Goal: Information Seeking & Learning: Check status

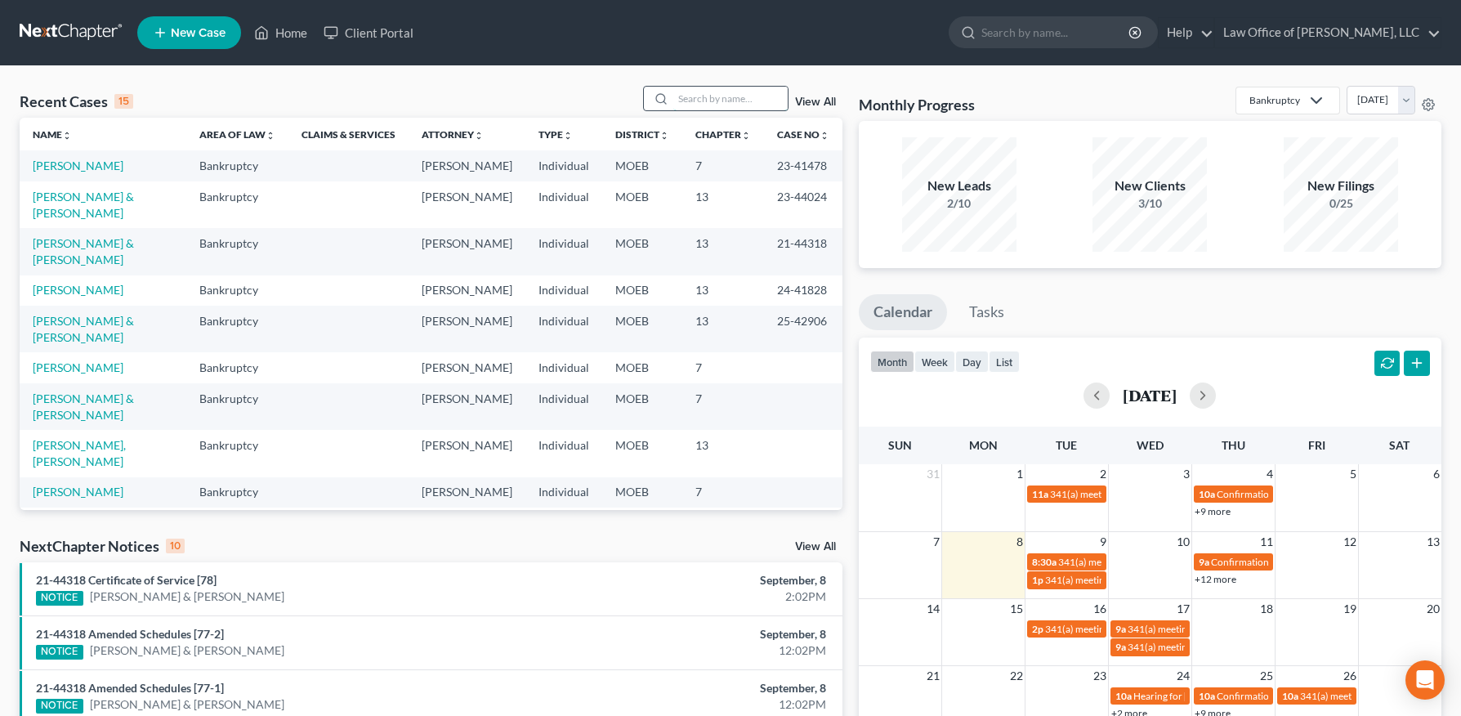
click at [727, 100] on input "search" at bounding box center [730, 99] width 114 height 24
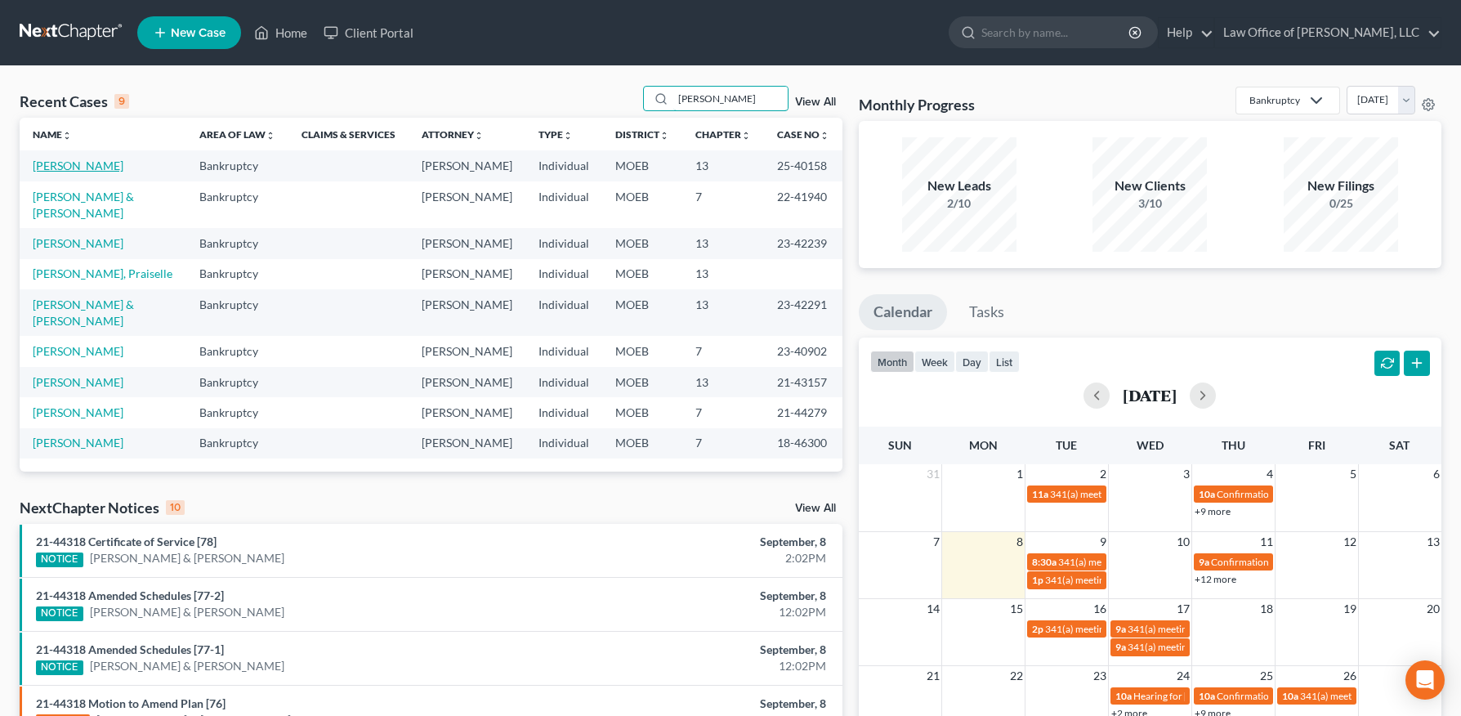
type input "[PERSON_NAME]"
click at [71, 168] on link "[PERSON_NAME]" at bounding box center [78, 165] width 91 height 14
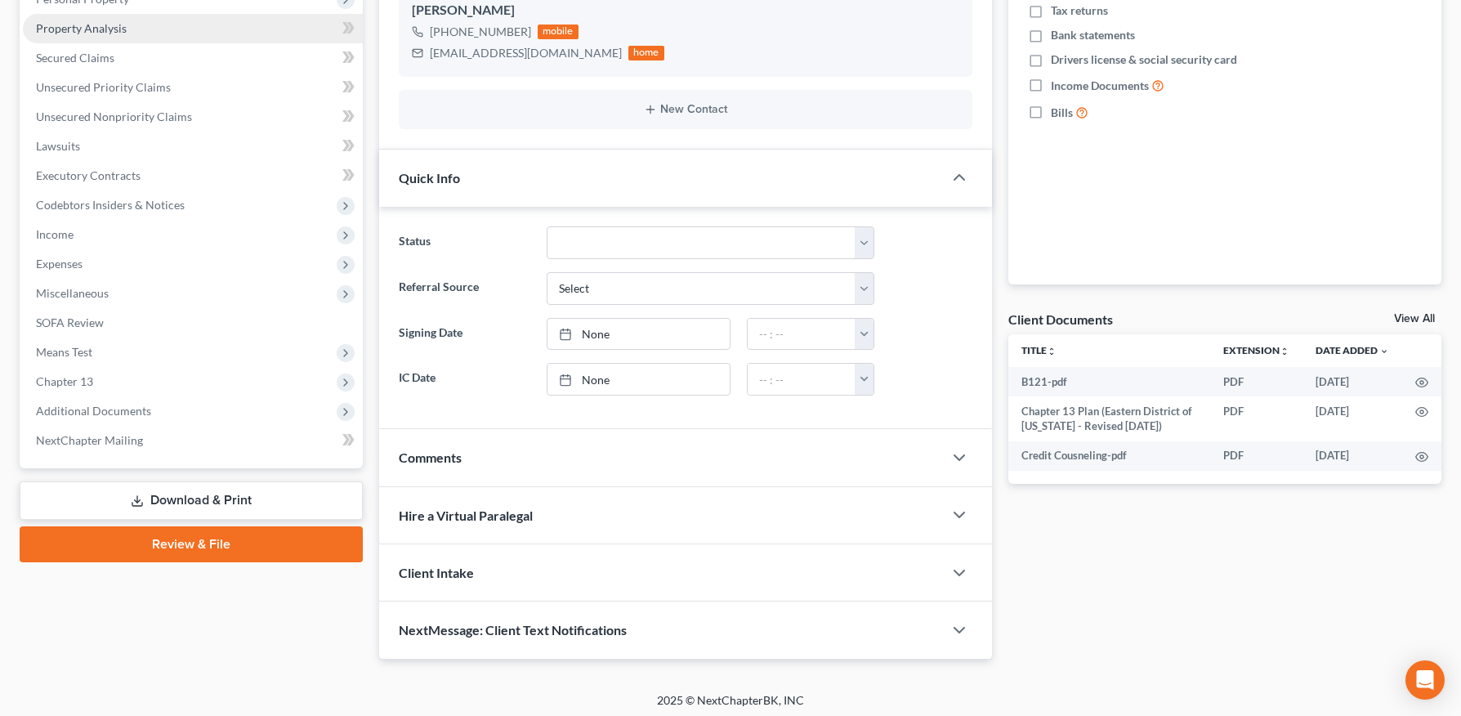
scroll to position [309, 0]
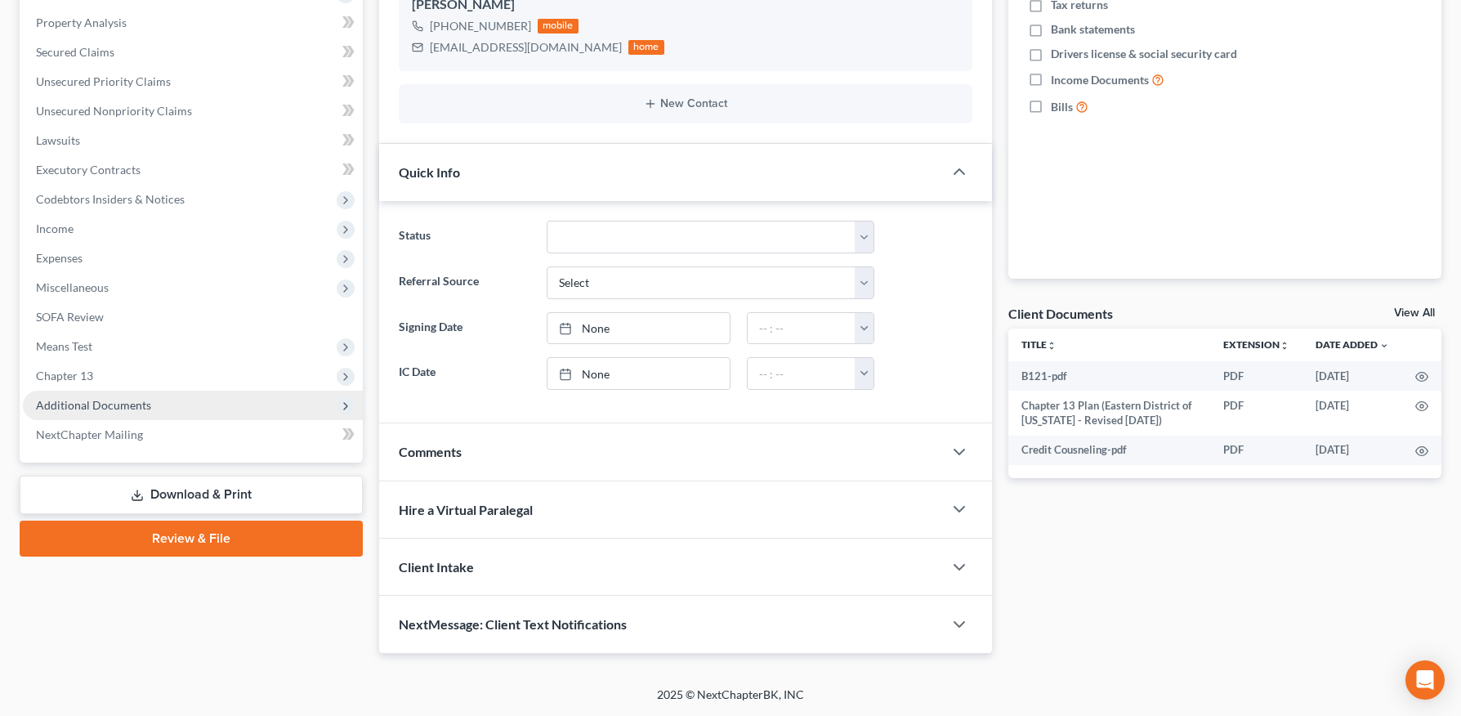
click at [125, 409] on span "Additional Documents" at bounding box center [93, 405] width 115 height 14
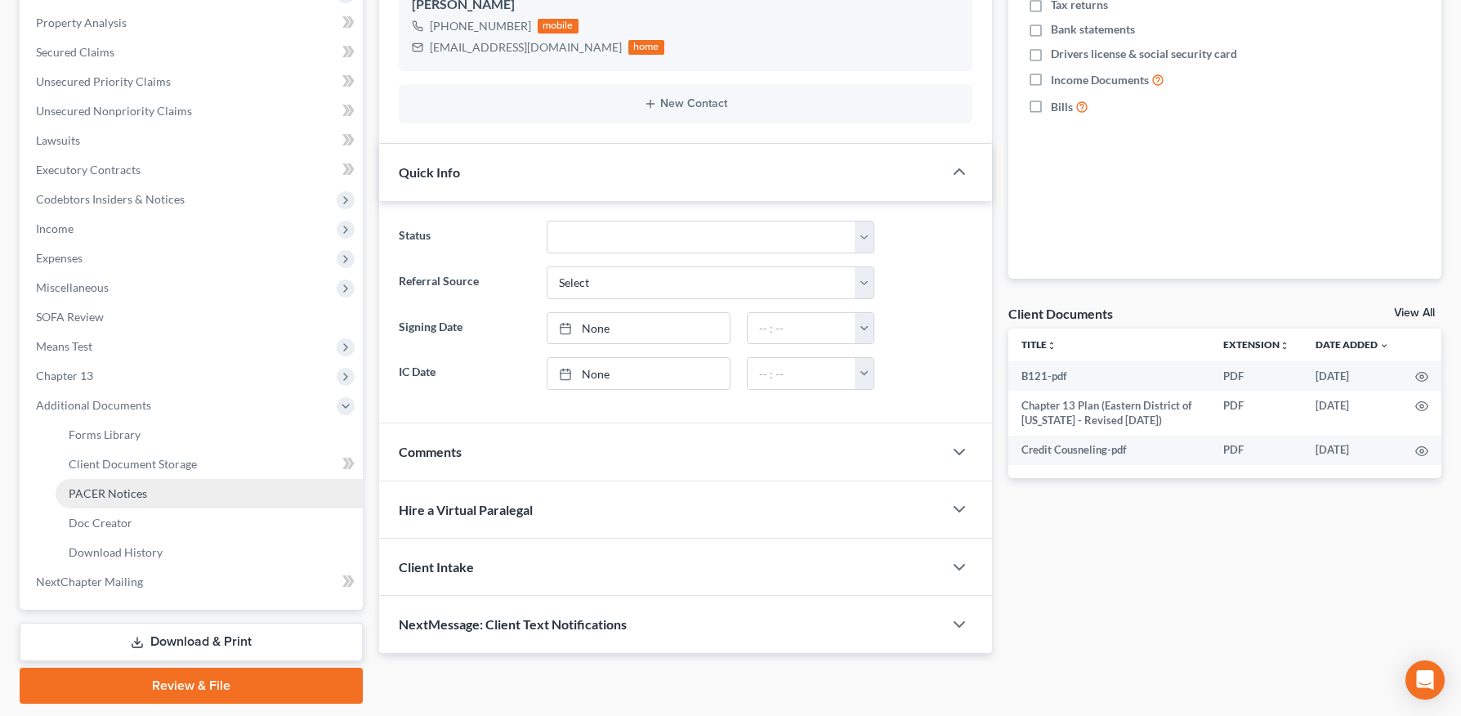
click at [121, 489] on span "PACER Notices" at bounding box center [108, 493] width 78 height 14
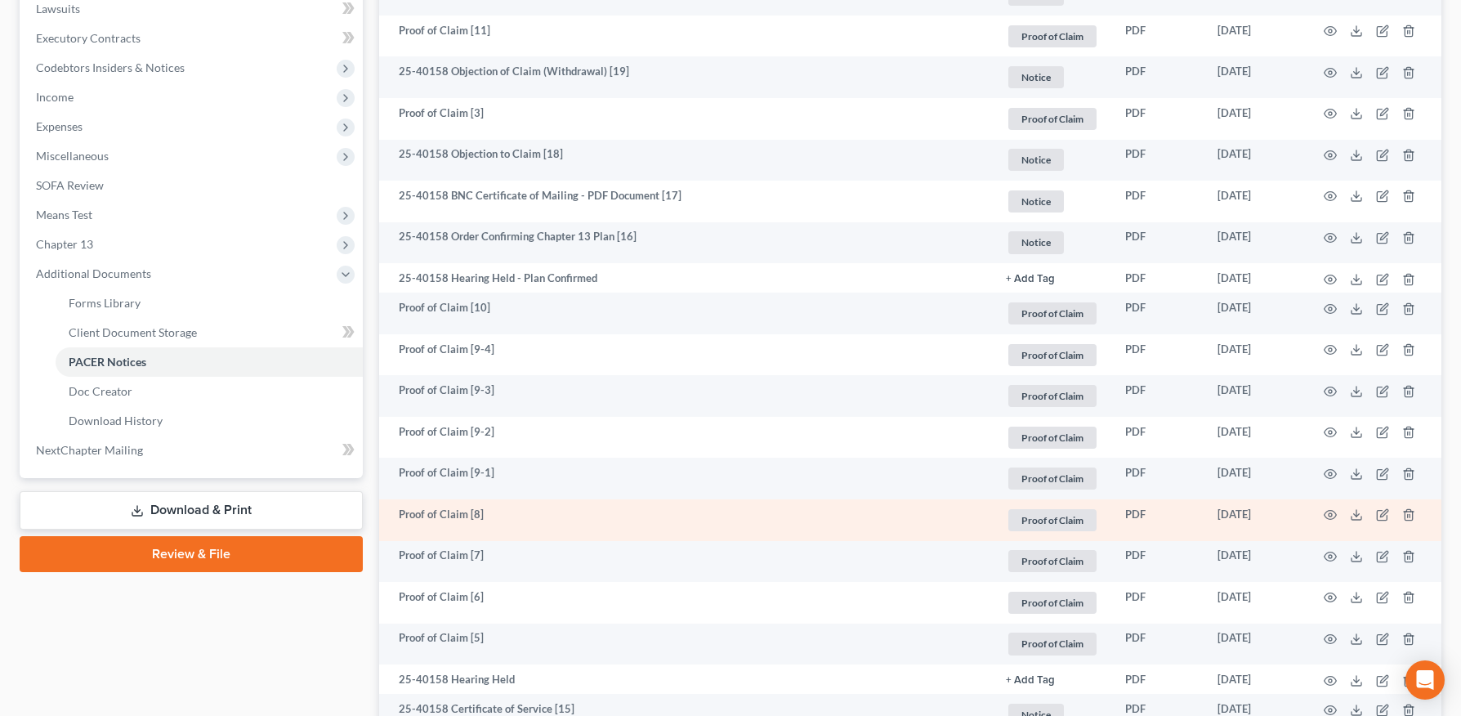
scroll to position [481, 0]
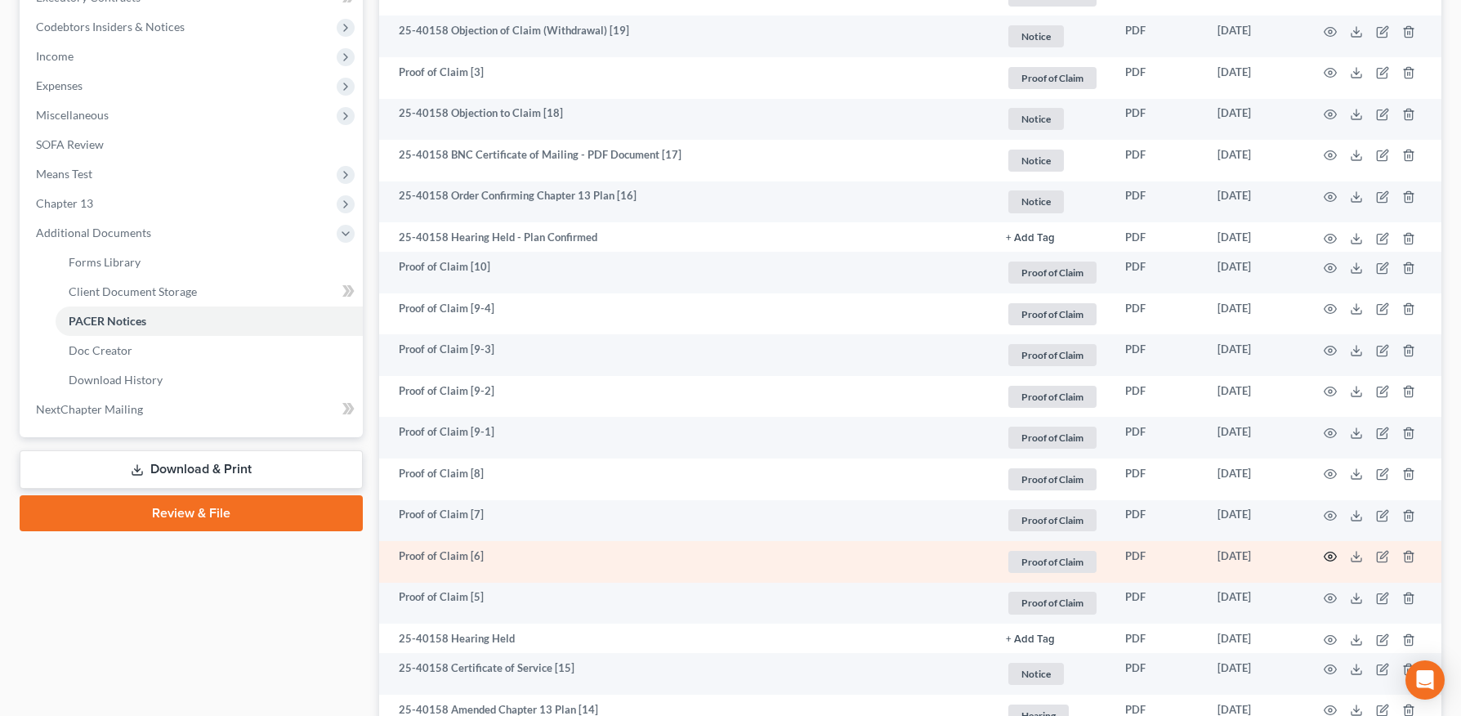
click at [1326, 556] on icon "button" at bounding box center [1329, 556] width 13 height 13
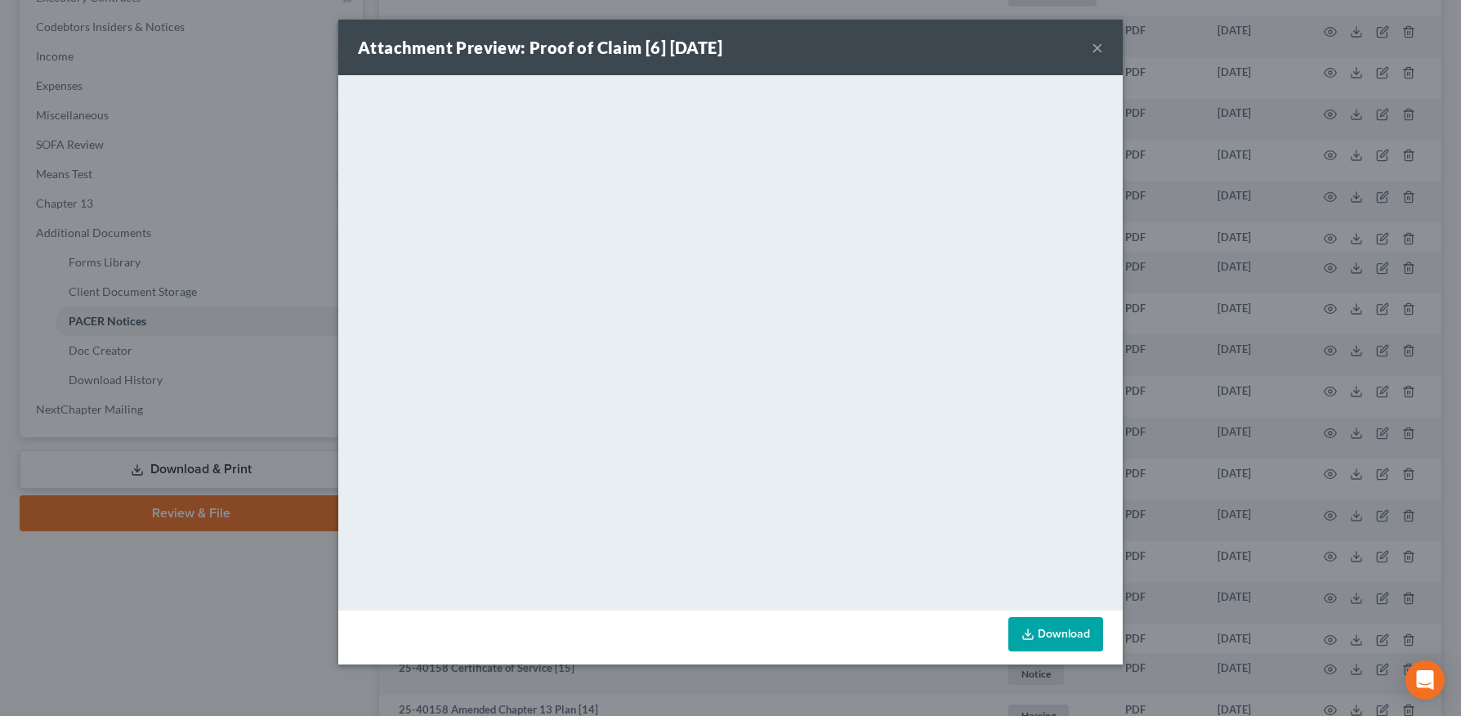
click at [1099, 48] on button "×" at bounding box center [1096, 48] width 11 height 20
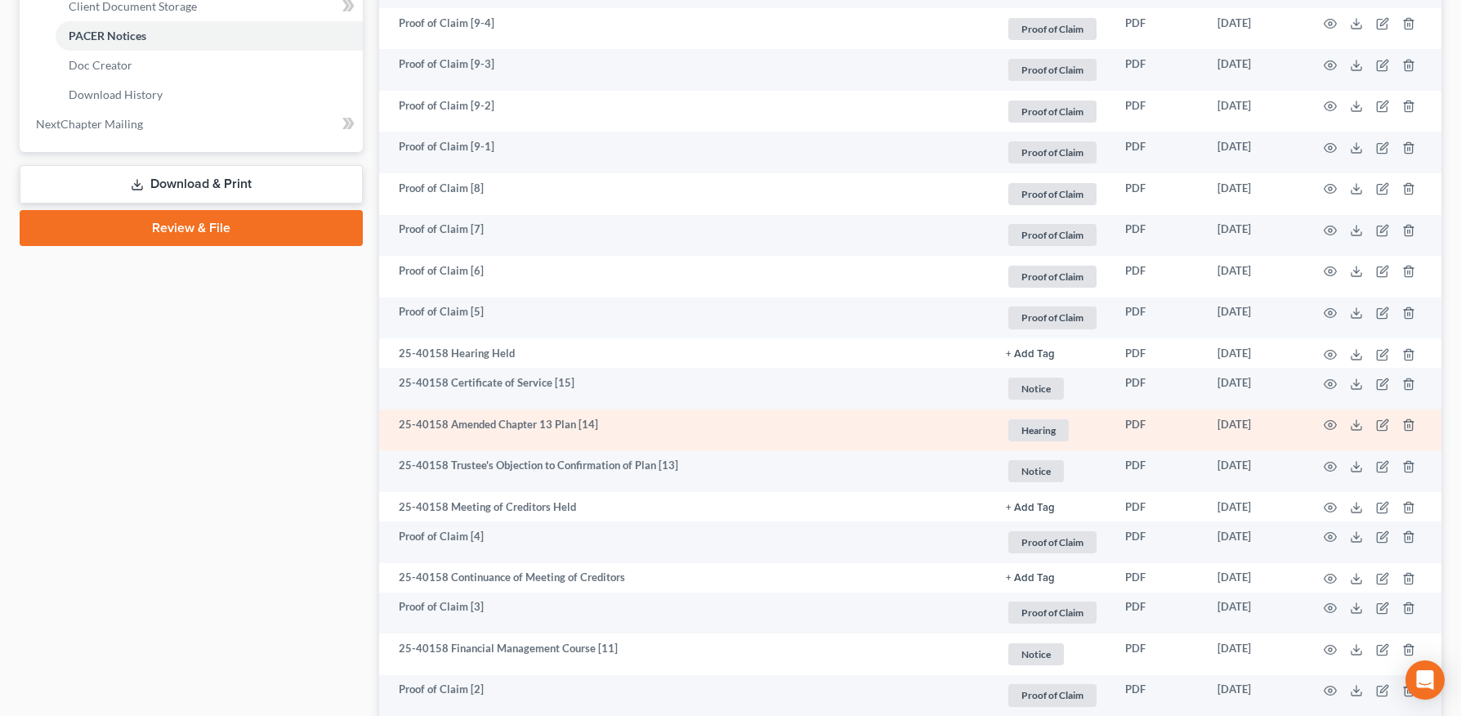
scroll to position [776, 0]
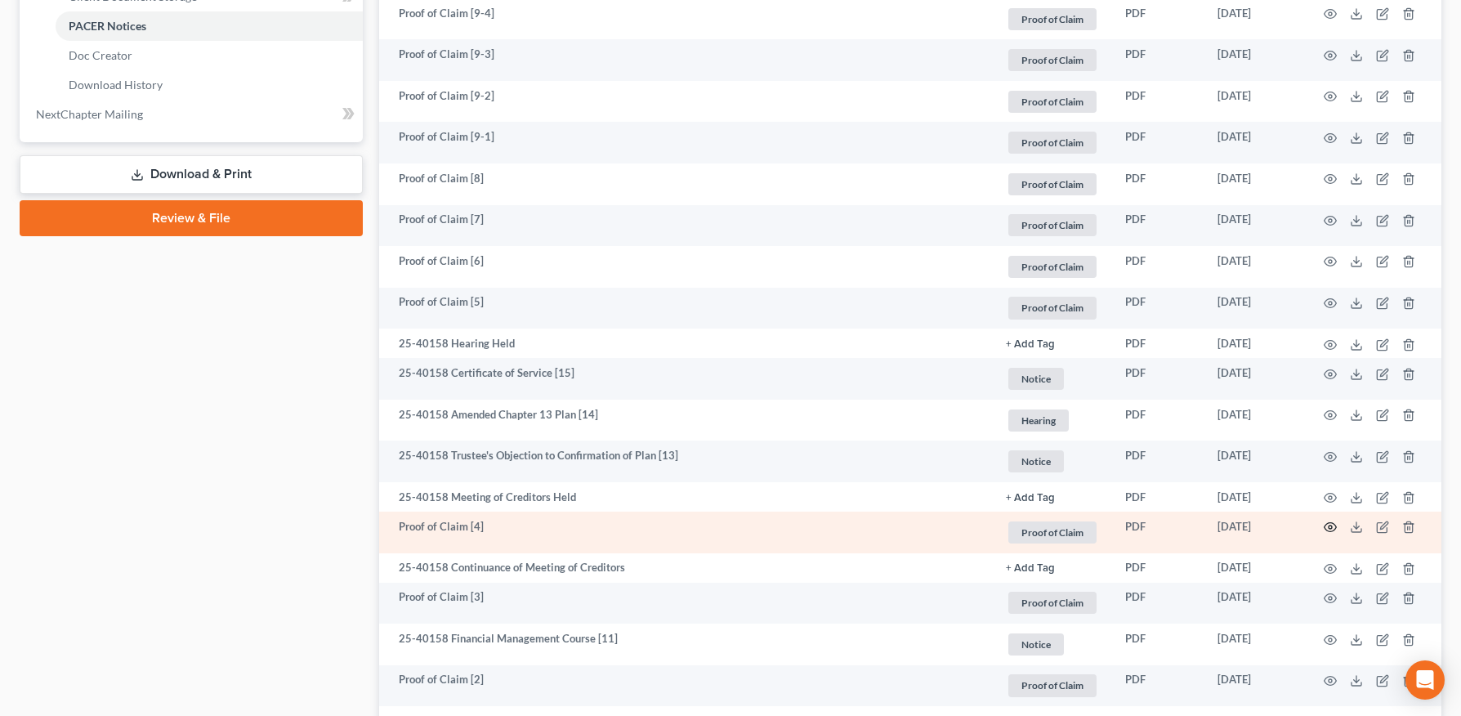
click at [1333, 521] on icon "button" at bounding box center [1329, 526] width 13 height 13
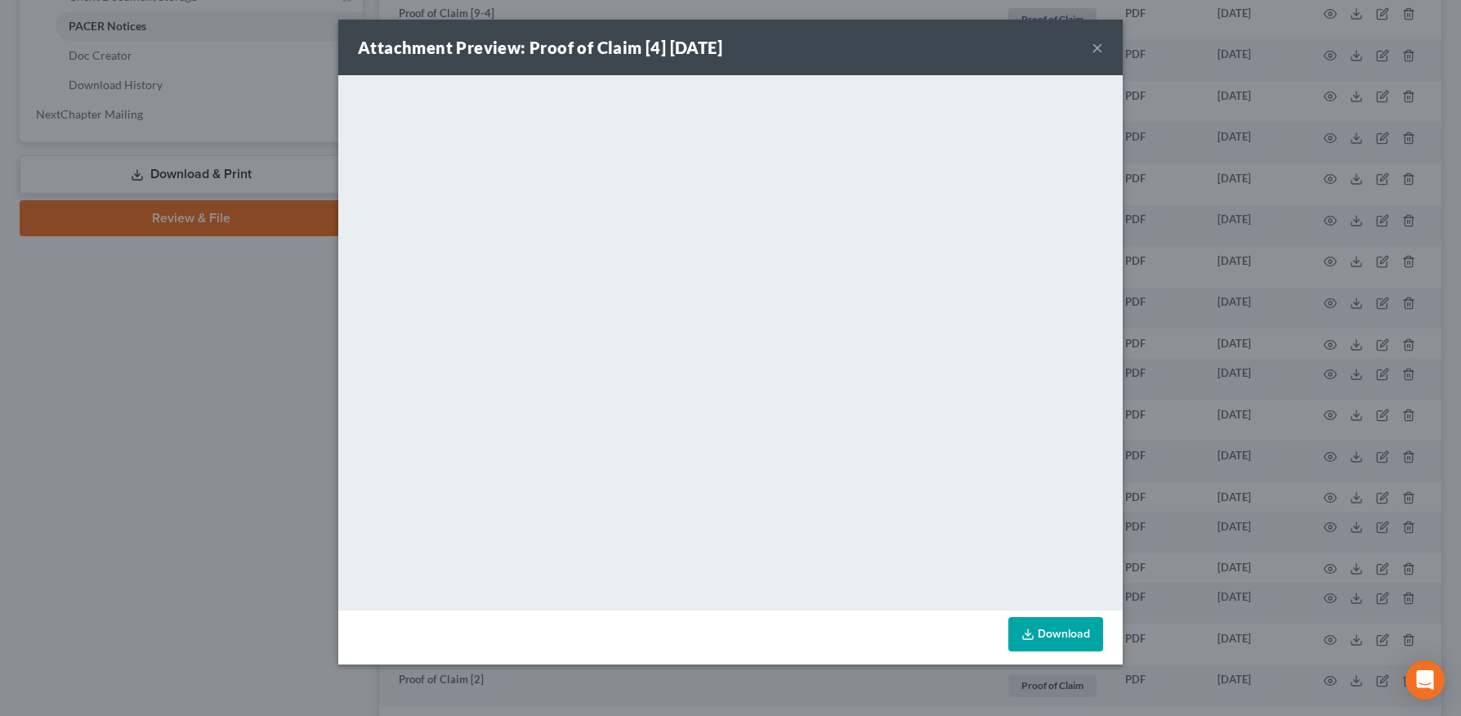
click at [1069, 632] on link "Download" at bounding box center [1055, 634] width 95 height 34
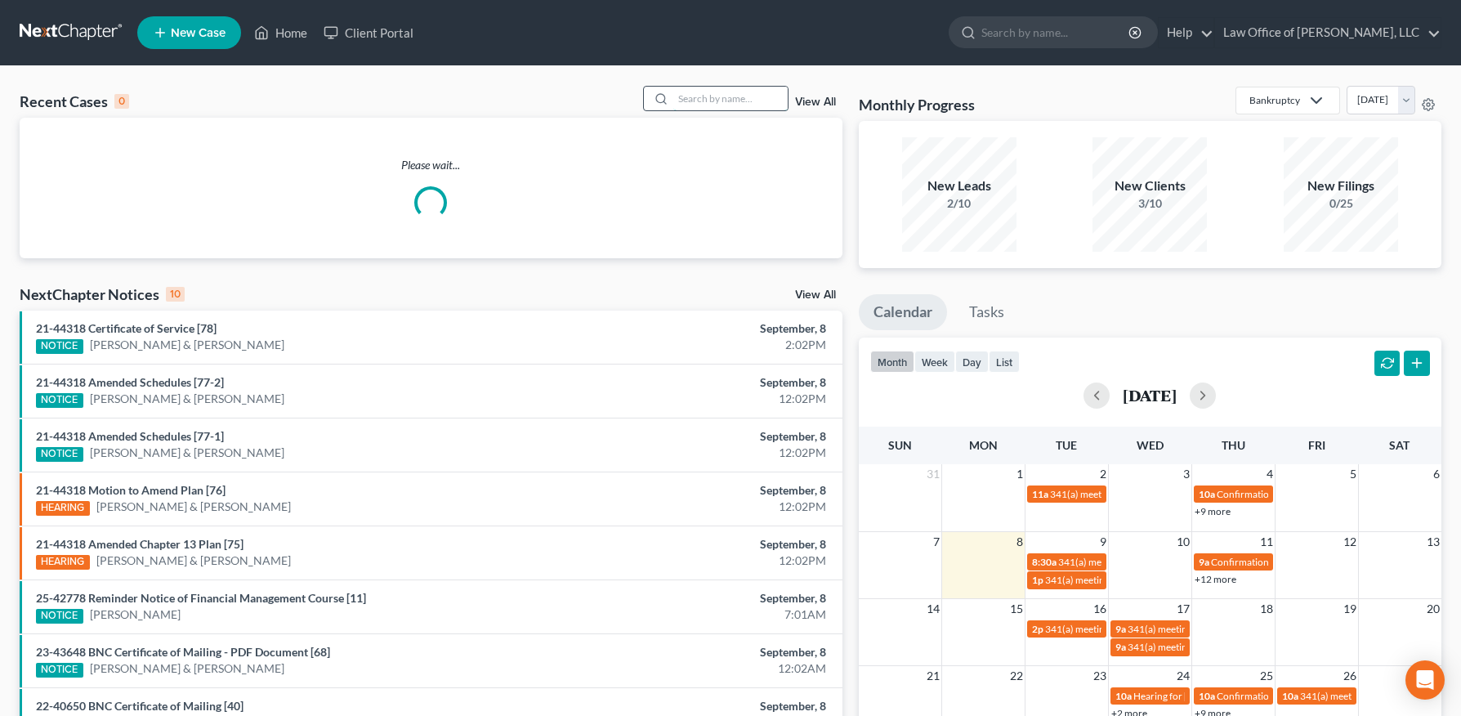
click at [761, 102] on input "search" at bounding box center [730, 99] width 114 height 24
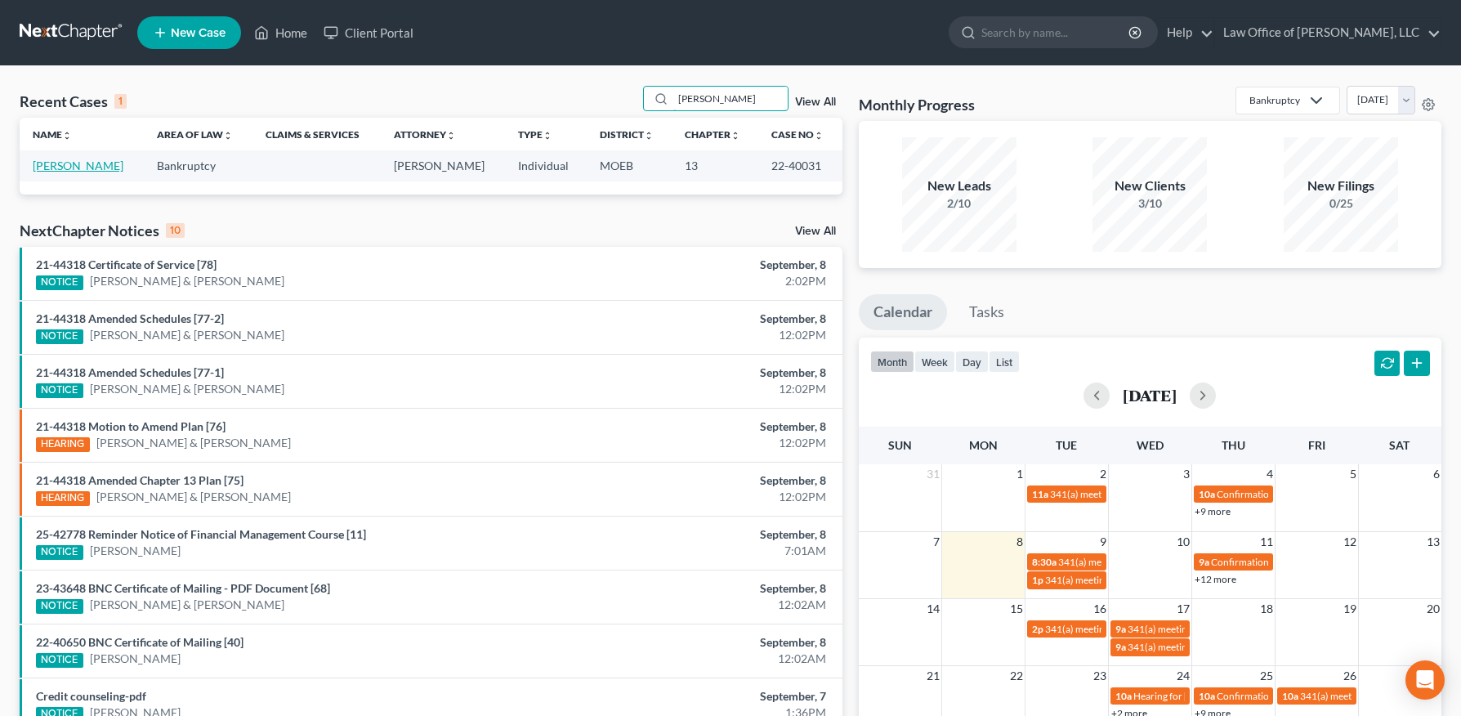
type input "[PERSON_NAME]"
click at [95, 166] on link "[PERSON_NAME]" at bounding box center [78, 165] width 91 height 14
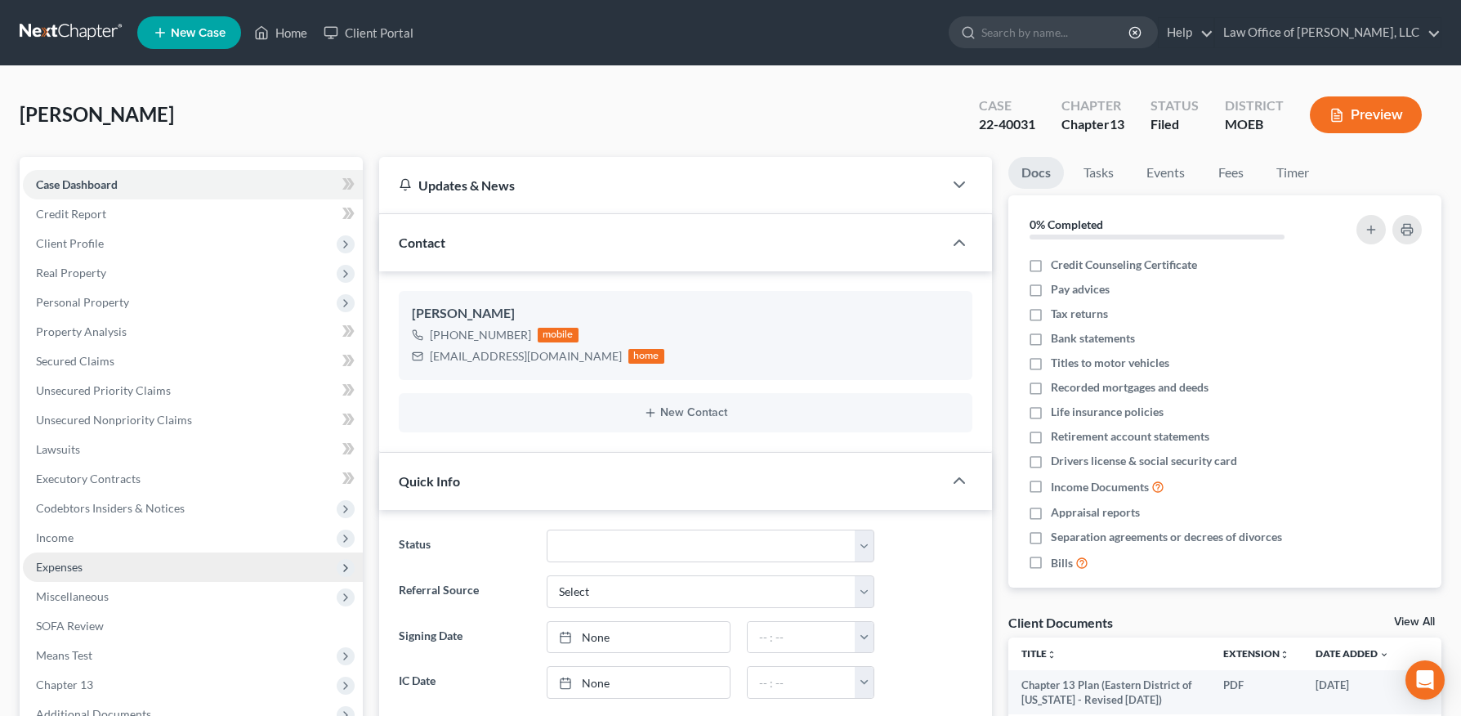
scroll to position [309, 0]
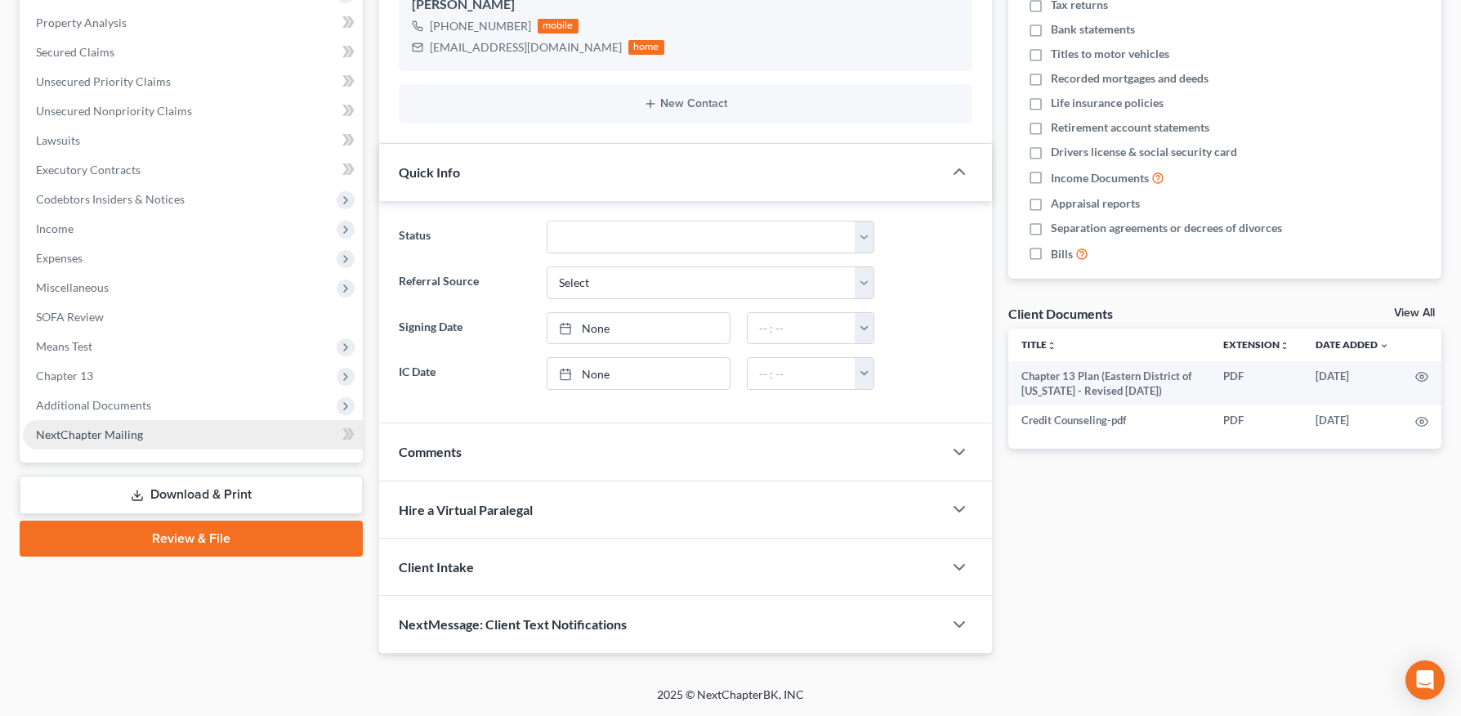
drag, startPoint x: 105, startPoint y: 402, endPoint x: 147, endPoint y: 486, distance: 93.9
click at [105, 402] on span "Additional Documents" at bounding box center [93, 405] width 115 height 14
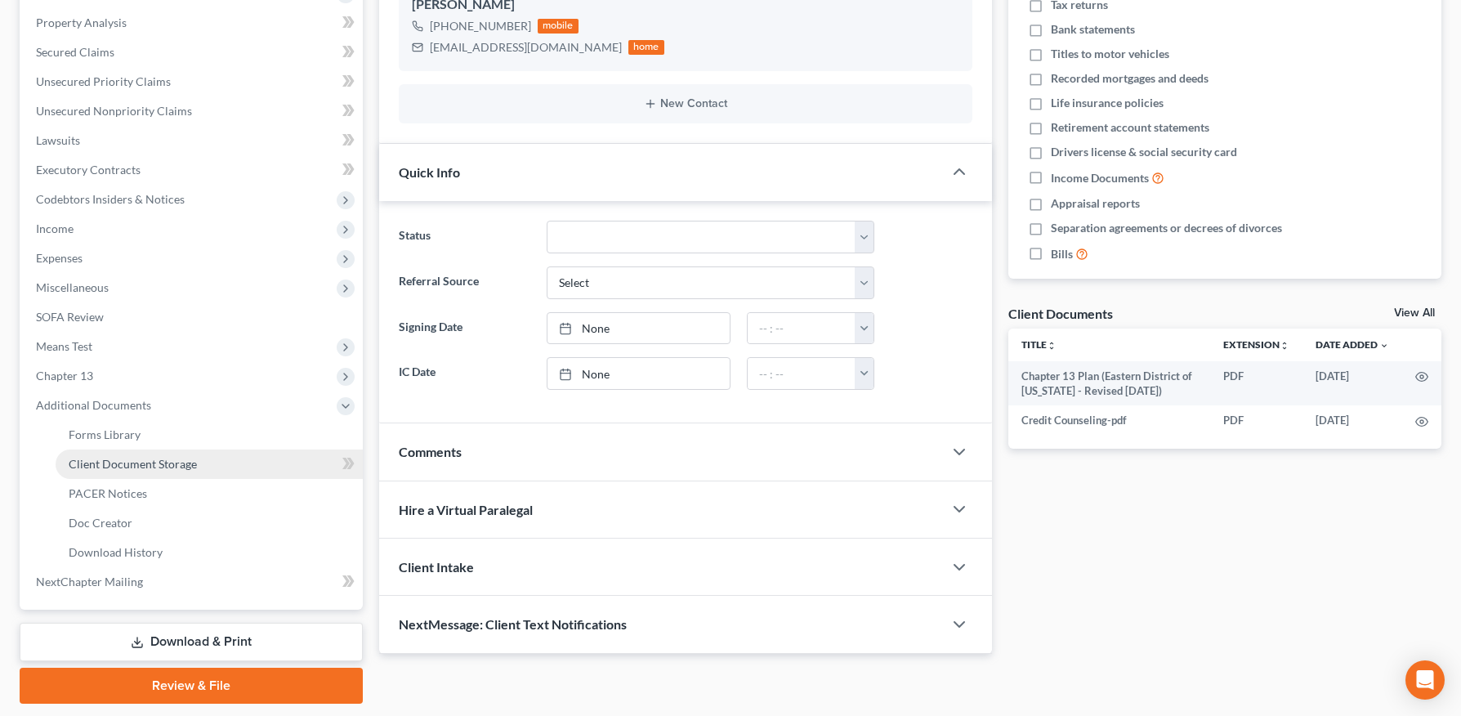
click at [141, 476] on link "Client Document Storage" at bounding box center [209, 463] width 307 height 29
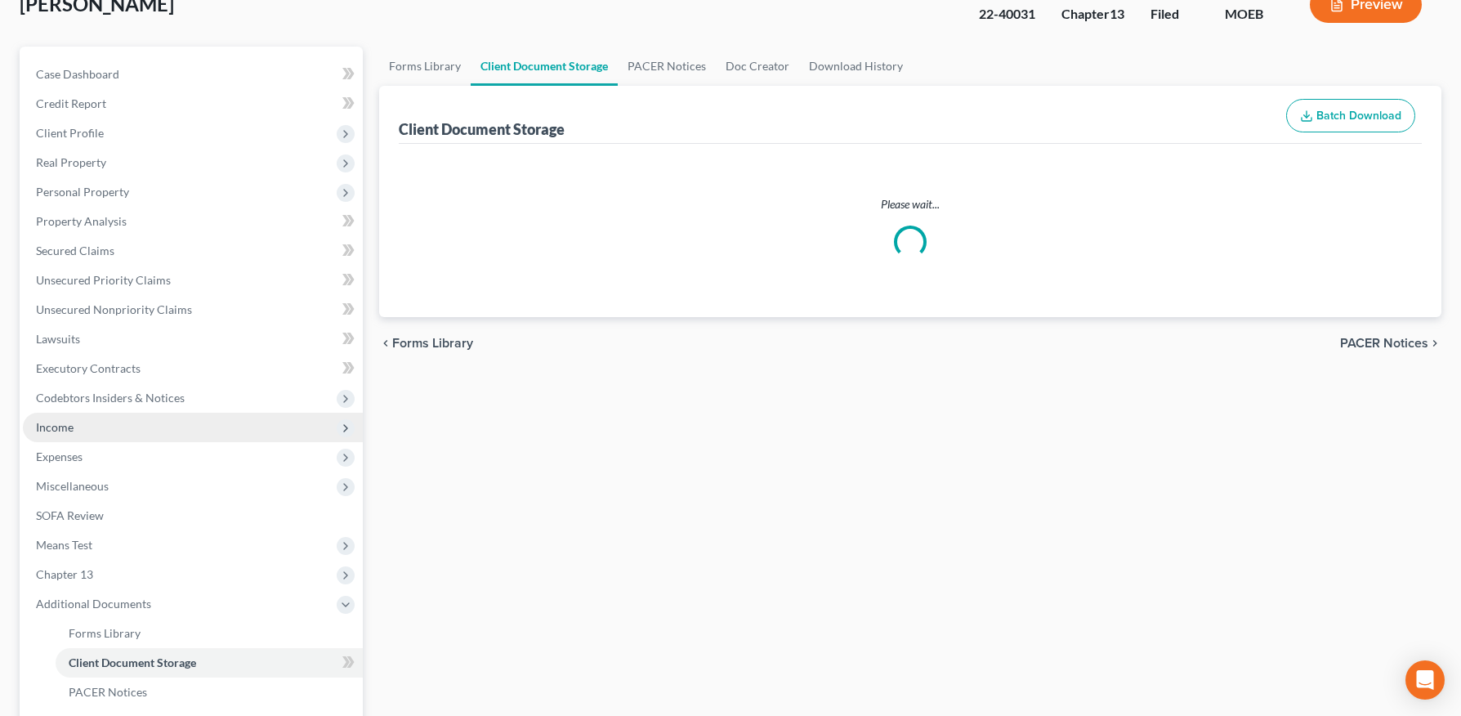
select select "9"
select select "14"
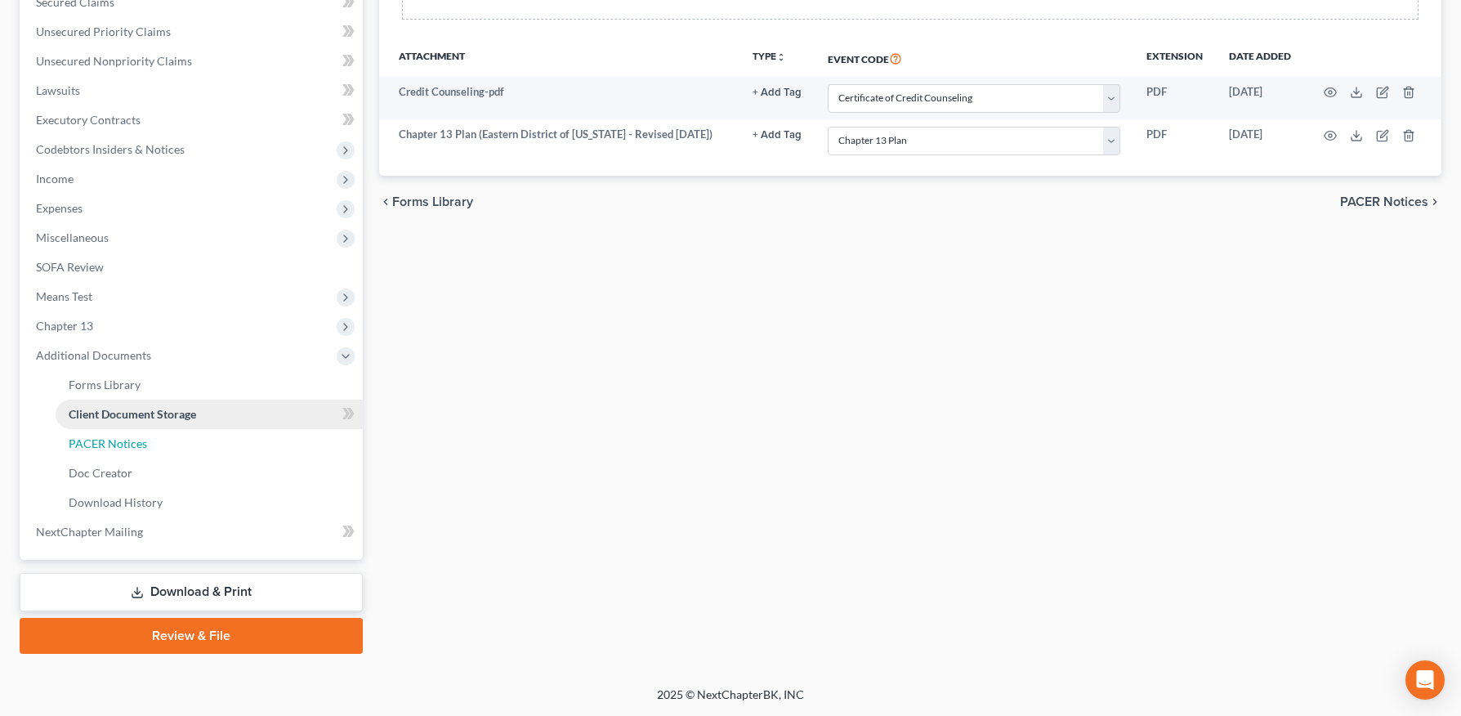
drag, startPoint x: 123, startPoint y: 451, endPoint x: 287, endPoint y: 444, distance: 164.3
click at [123, 450] on link "PACER Notices" at bounding box center [209, 443] width 307 height 29
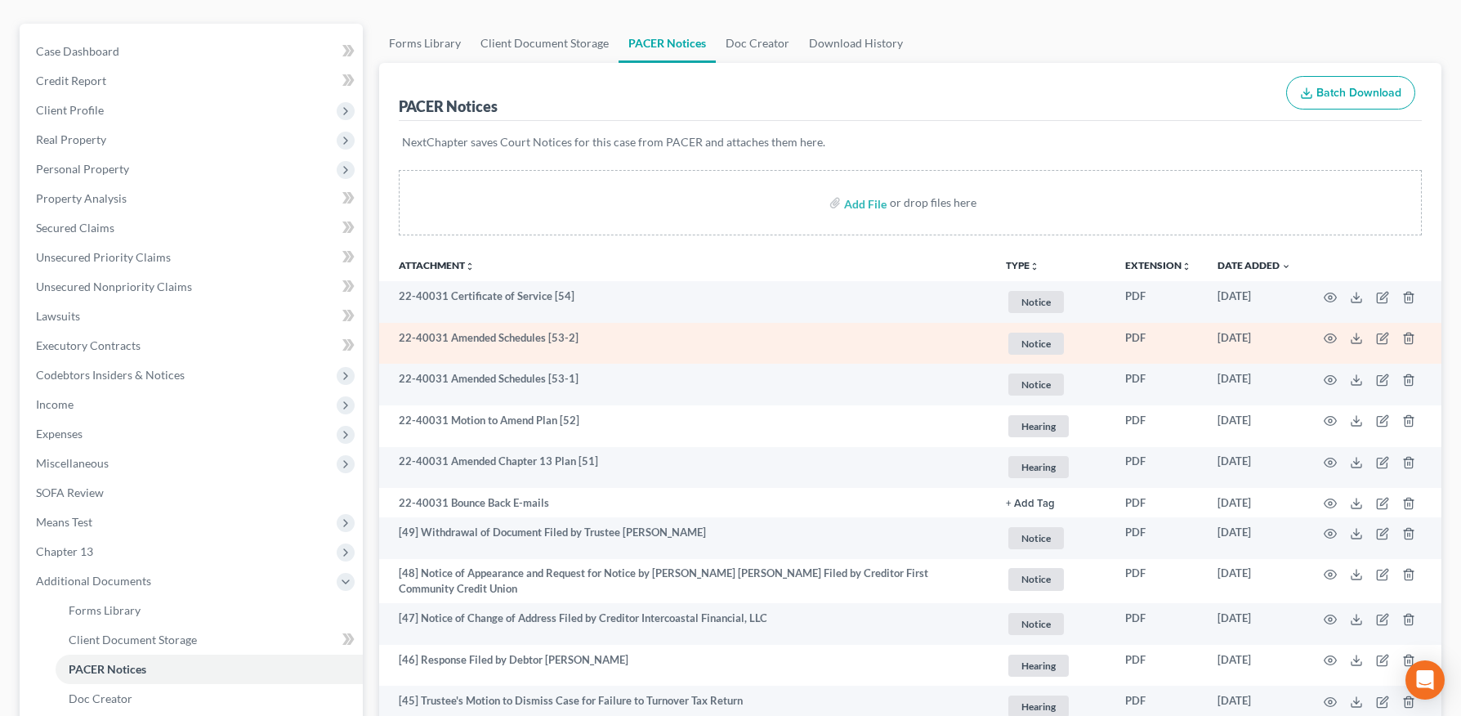
scroll to position [135, 0]
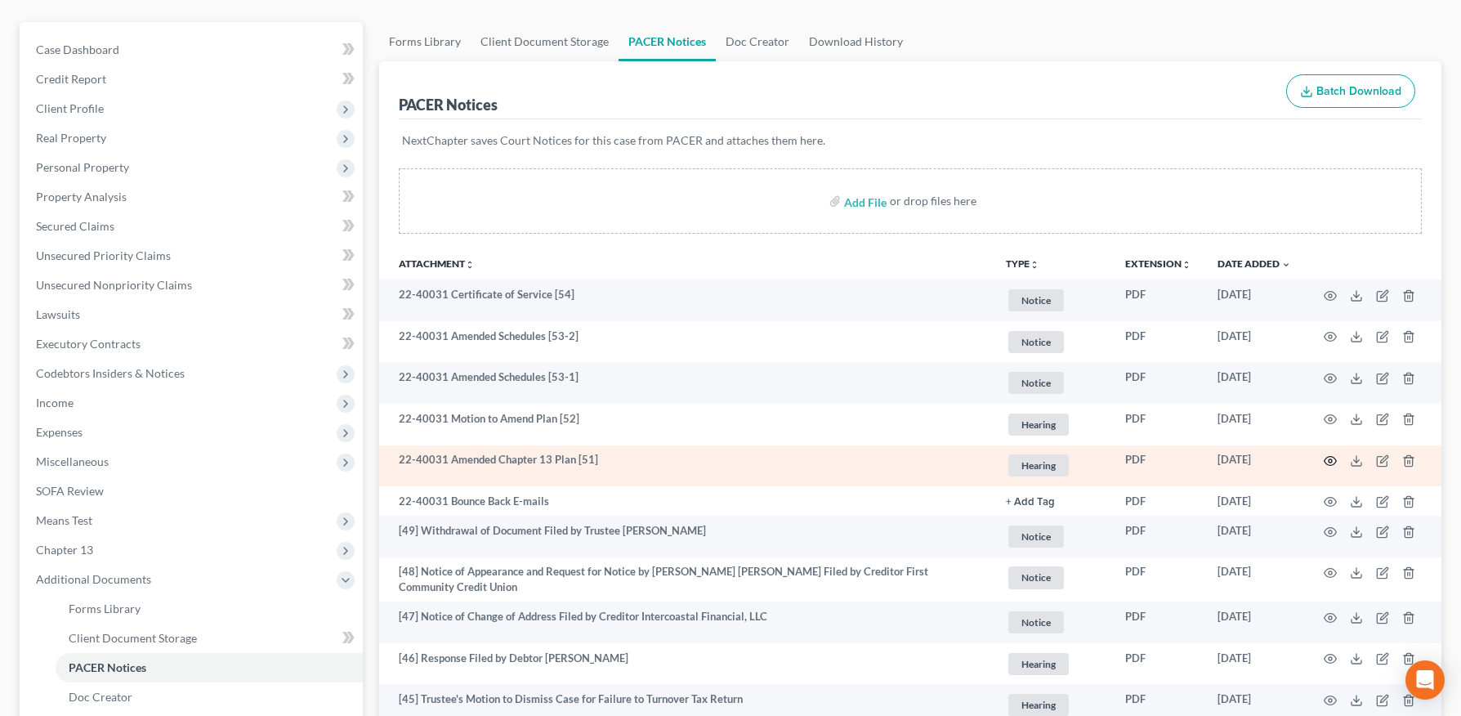
click at [1328, 457] on icon "button" at bounding box center [1329, 460] width 13 height 13
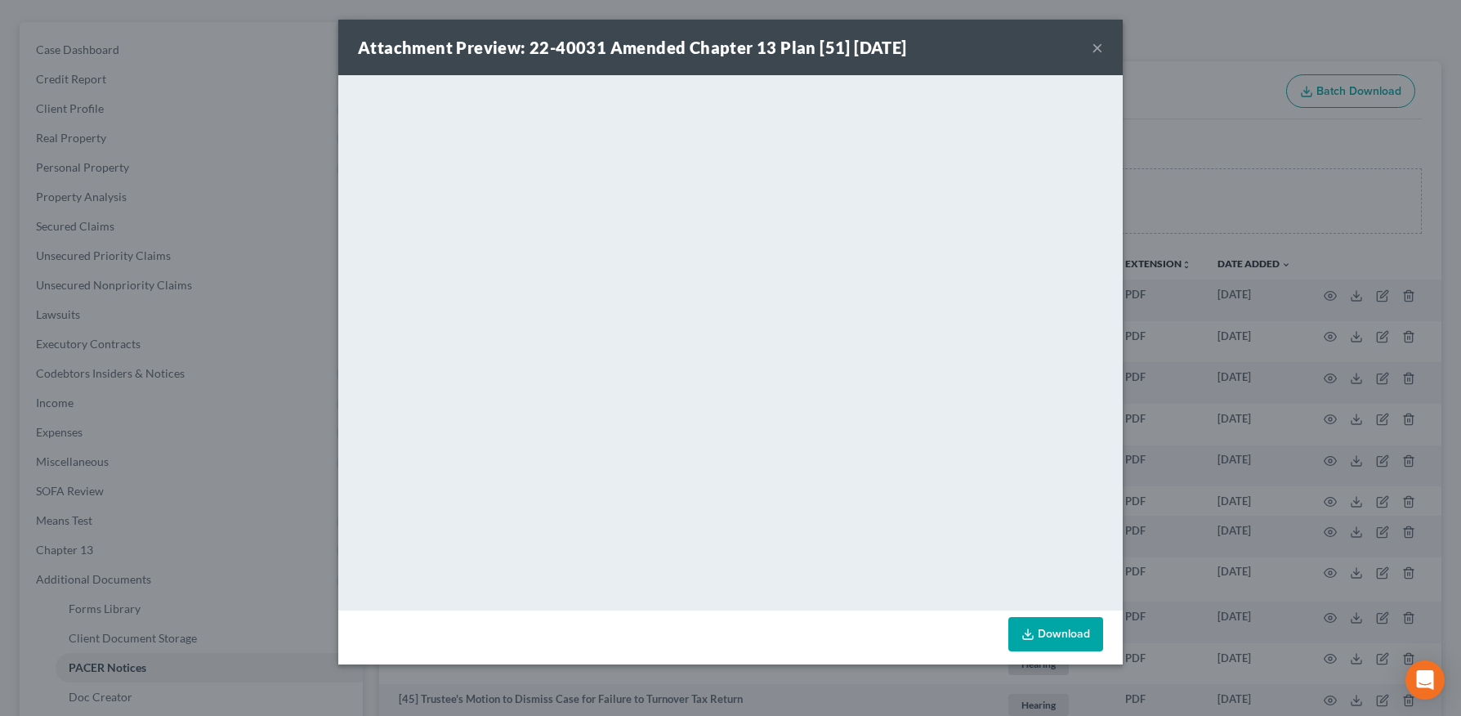
click at [1104, 49] on div "Attachment Preview: 22-40031 Amended Chapter 13 Plan [51] [DATE] ×" at bounding box center [730, 48] width 784 height 56
click at [1100, 49] on button "×" at bounding box center [1096, 48] width 11 height 20
